Goal: Task Accomplishment & Management: Complete application form

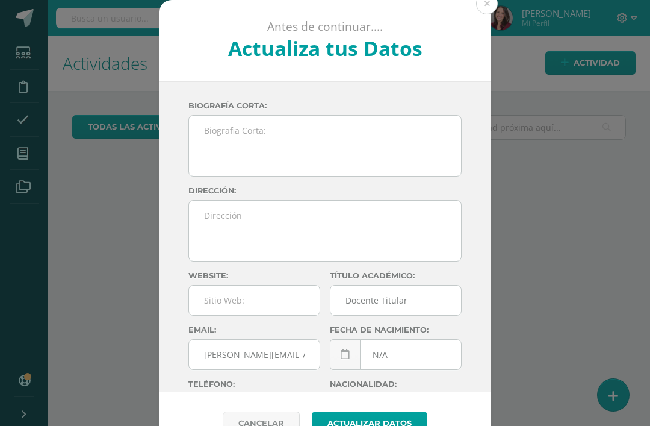
click at [485, 9] on button at bounding box center [487, 4] width 22 height 22
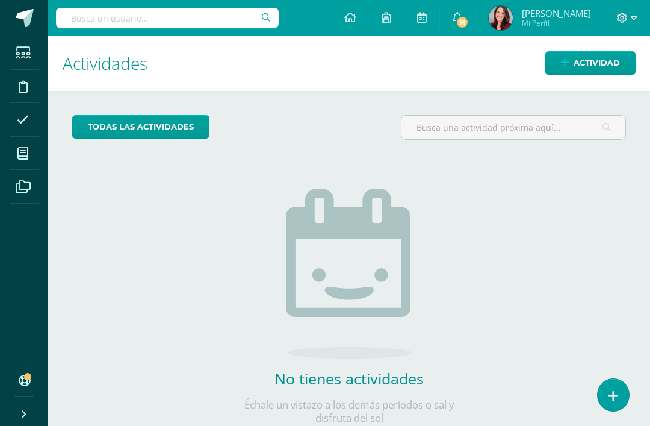
click at [618, 390] on icon at bounding box center [614, 396] width 10 height 13
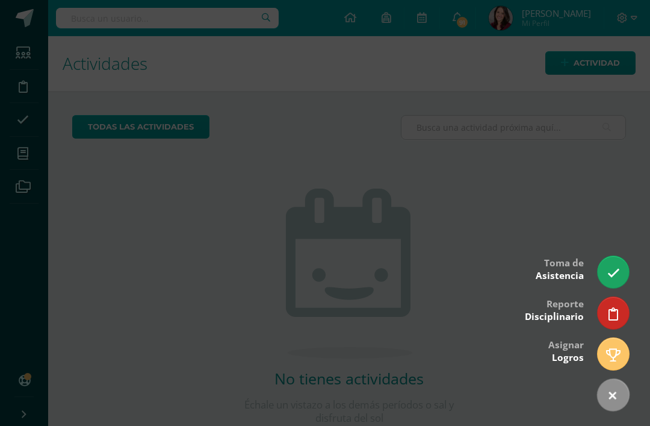
click at [614, 308] on icon at bounding box center [614, 314] width 10 height 13
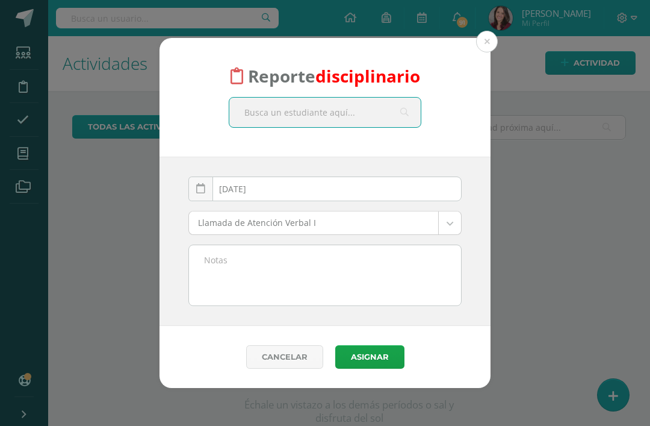
click at [235, 265] on textarea at bounding box center [325, 275] width 272 height 60
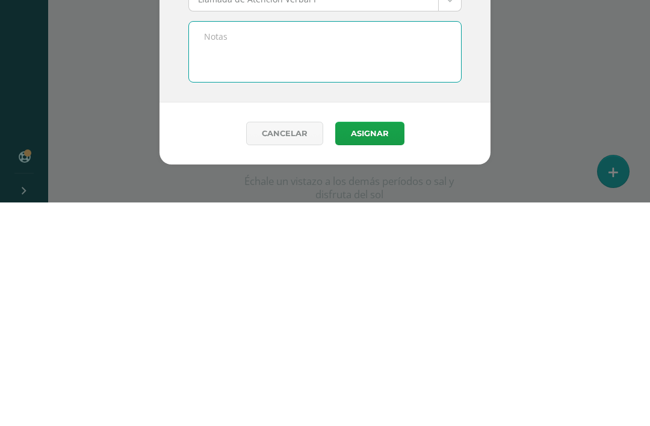
click at [213, 245] on textarea at bounding box center [325, 275] width 272 height 60
paste textarea "g. Hurto o robo de pertenencias ajenas, materiales o mobiliario."
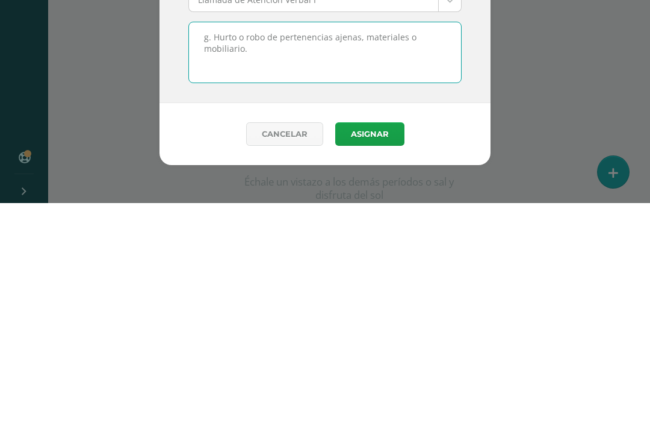
click at [213, 245] on textarea "g. Hurto o robo de pertenencias ajenas, materiales o mobiliario." at bounding box center [325, 275] width 272 height 60
paste textarea "m. Acumulación de dos (2) Llamadas de Atención Verbales."
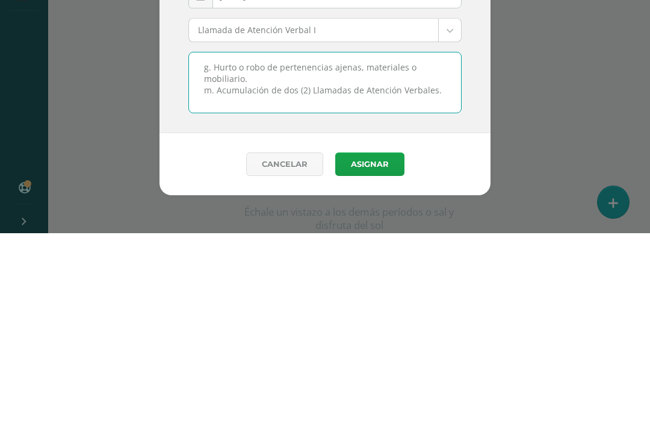
click at [201, 245] on textarea "g. Hurto o robo de pertenencias ajenas, materiales o mobiliario. m. Acumulación…" at bounding box center [325, 275] width 272 height 60
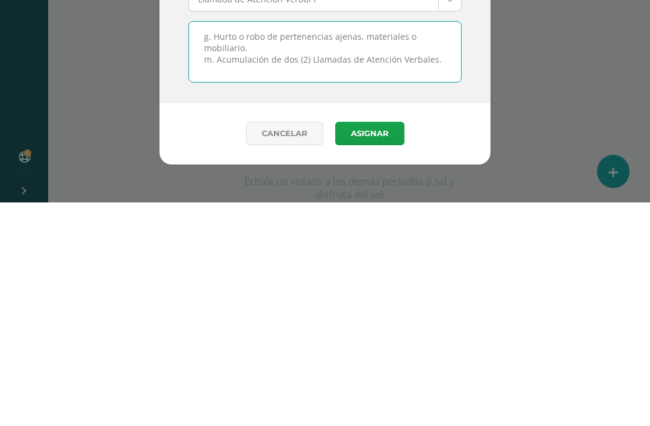
click at [202, 245] on textarea "g. Hurto o robo de pertenencias ajenas, materiales o mobiliario. m. Acumulación…" at bounding box center [325, 275] width 272 height 60
paste textarea "Incumplimiento de las normas del Reglamento de Convivencia numeral 7.2 inciso _…"
click at [301, 245] on textarea "Incumplimiento de las normas del Reglamento de Convivencia numeral 7.2 inciso _…" at bounding box center [325, 275] width 272 height 60
click at [202, 245] on textarea "Incumplimiento de las normas del Reglamento de Convivencia numeral 7.2 incisos:…" at bounding box center [325, 275] width 272 height 60
click at [213, 245] on textarea "Incumplimiento de las normas del Reglamento de Convivencia numeral 7.2 incisos:…" at bounding box center [325, 275] width 272 height 60
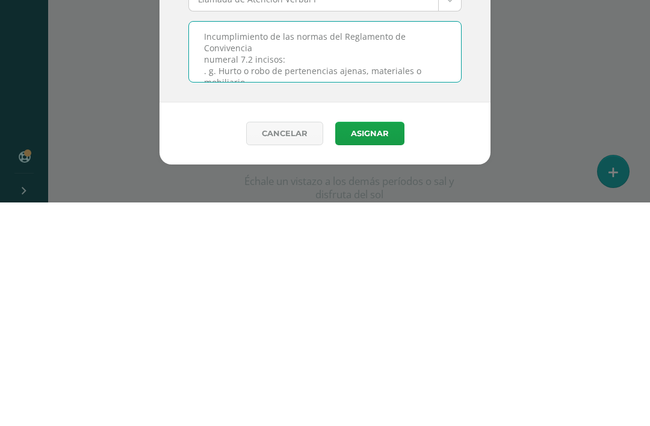
click at [205, 245] on textarea "Incumplimiento de las normas del Reglamento de Convivencia numeral 7.2 incisos:…" at bounding box center [325, 275] width 272 height 60
click at [209, 245] on textarea "Incumplimiento de las normas del Reglamento de Convivencia numeral 7.2 incisos:…" at bounding box center [325, 275] width 272 height 60
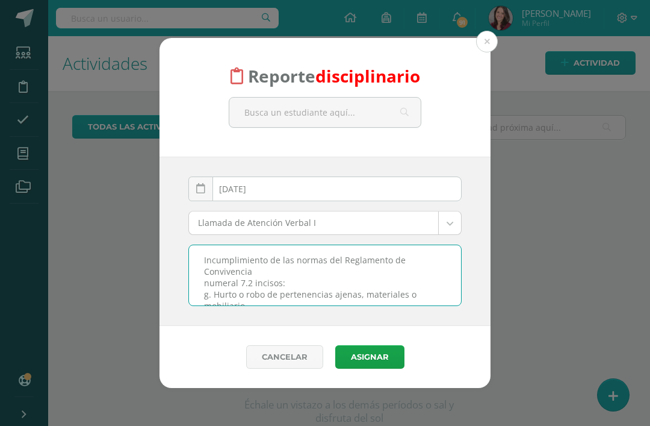
type textarea "Incumplimiento de las normas del Reglamento de Convivencia numeral 7.2 incisos:…"
click at [447, 216] on body "Reporte disciplinario 2025-10-14 October, 2025 Mo Tu We Th Fr Sa Su 29 30 1 2 3…" at bounding box center [325, 213] width 650 height 426
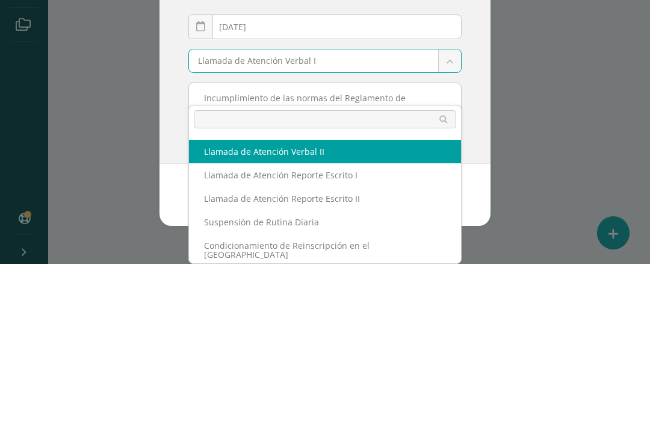
scroll to position [28, 0]
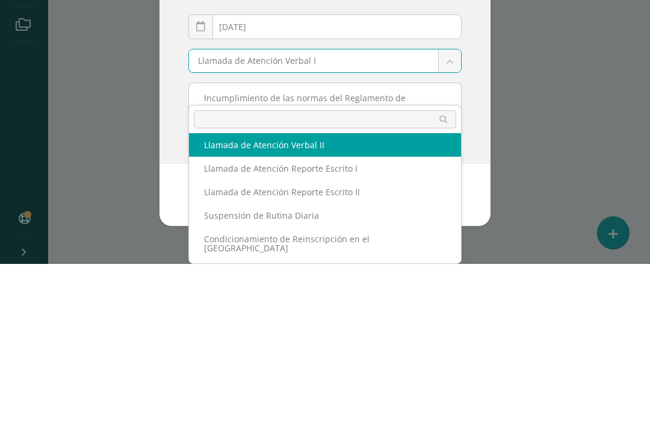
select select "13"
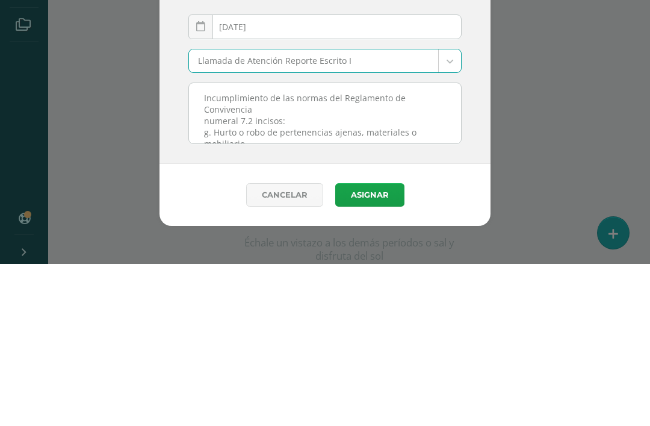
scroll to position [0, 0]
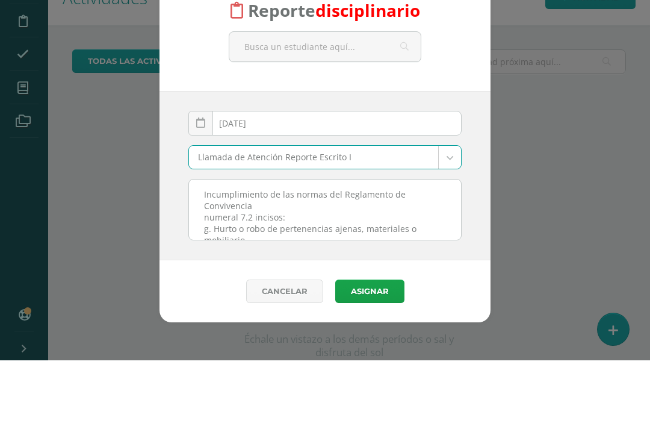
click at [314, 98] on input "text" at bounding box center [324, 112] width 191 height 29
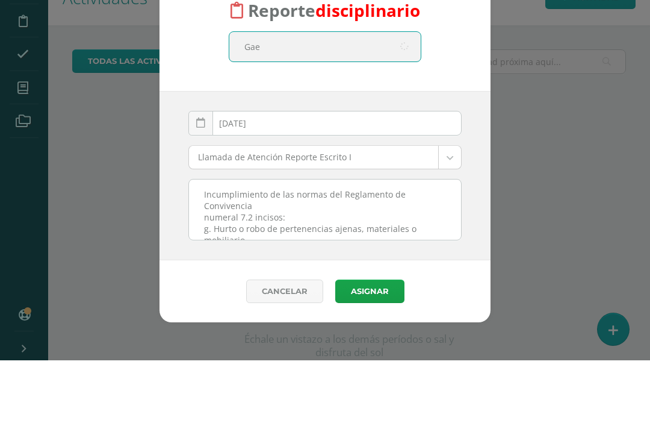
type input "Gael"
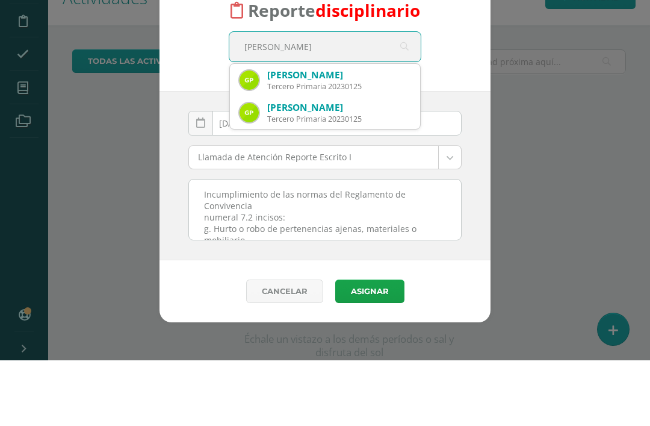
click at [315, 134] on div "Gael Pereira Paredes" at bounding box center [338, 140] width 143 height 13
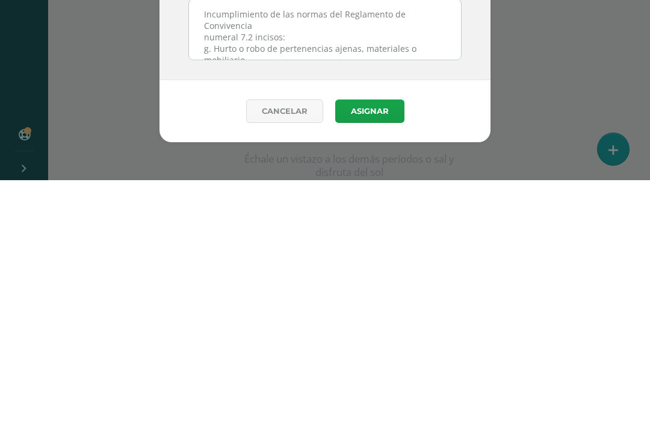
click at [369, 345] on button "Asignar" at bounding box center [369, 356] width 69 height 23
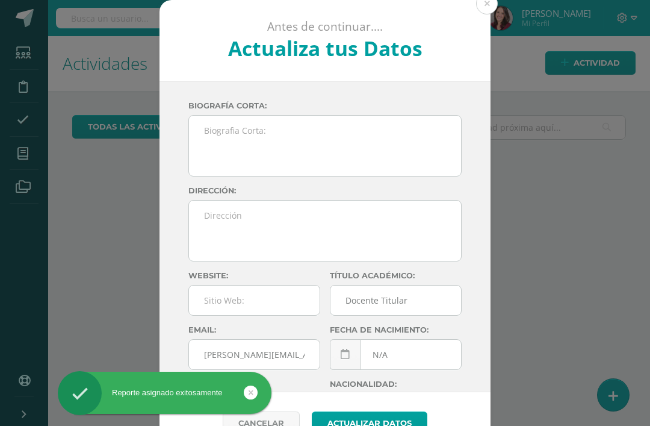
click at [484, 4] on button at bounding box center [487, 4] width 22 height 22
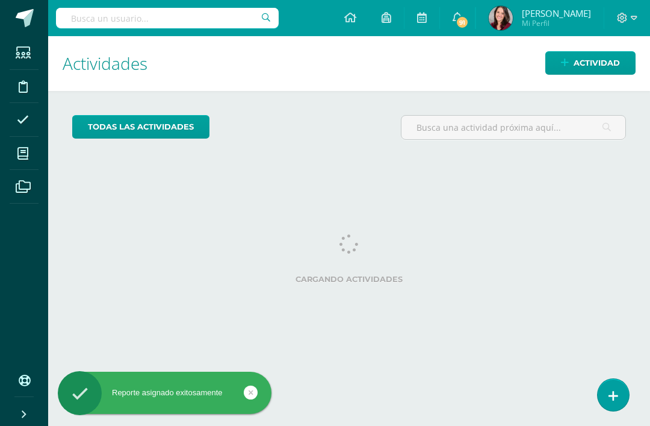
click at [24, 89] on icon at bounding box center [23, 87] width 9 height 12
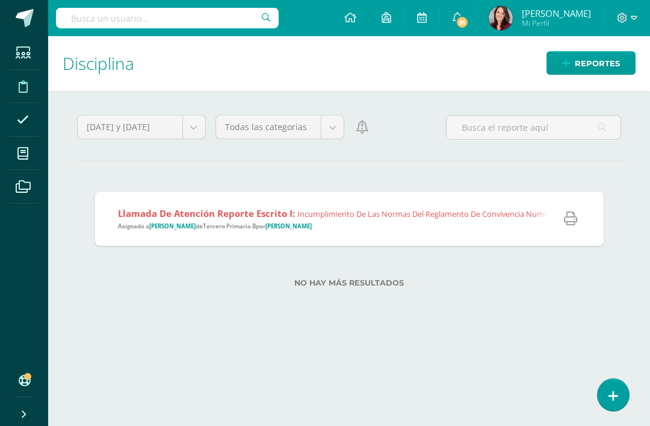
click at [568, 223] on icon at bounding box center [570, 218] width 13 height 13
